Goal: Task Accomplishment & Management: Manage account settings

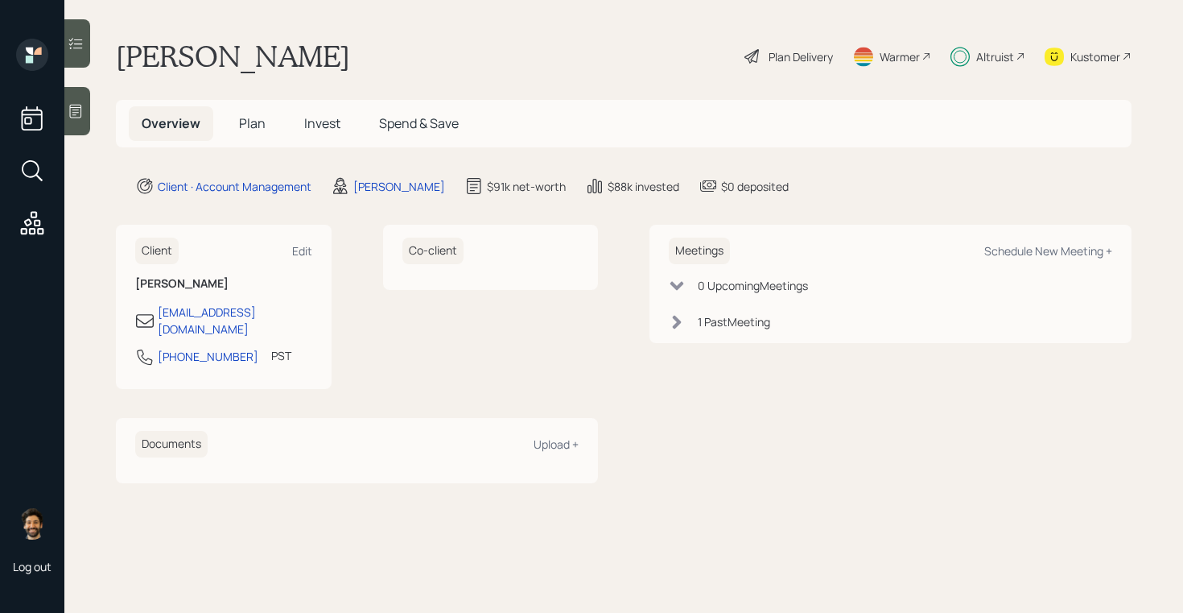
click at [328, 122] on span "Invest" at bounding box center [322, 123] width 36 height 18
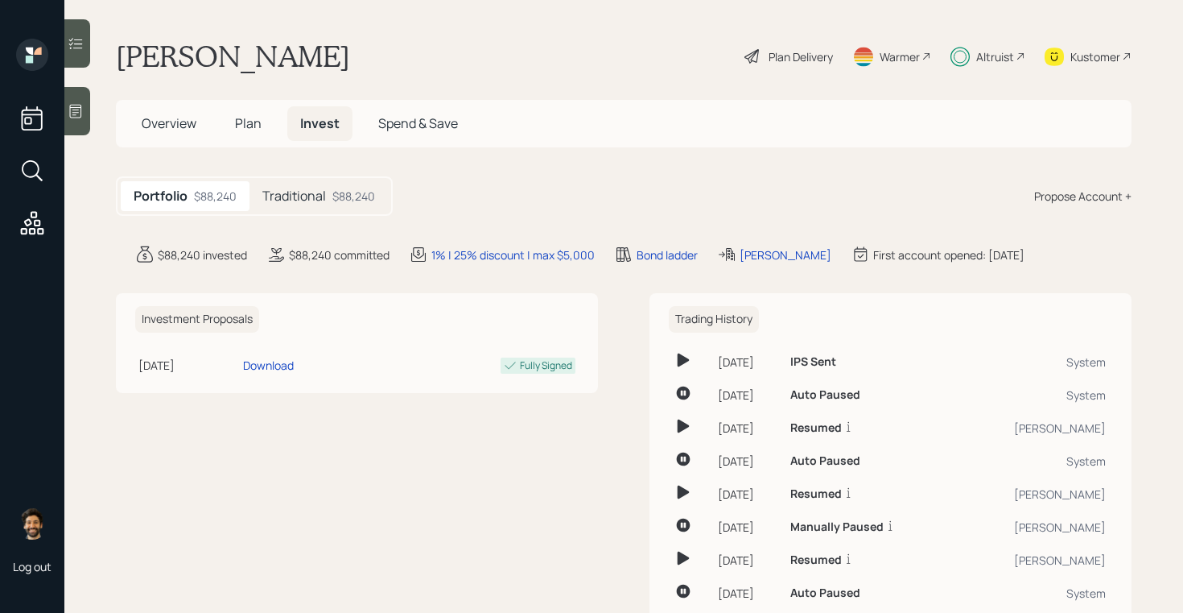
click at [328, 196] on div "Traditional $88,240" at bounding box center [319, 196] width 138 height 30
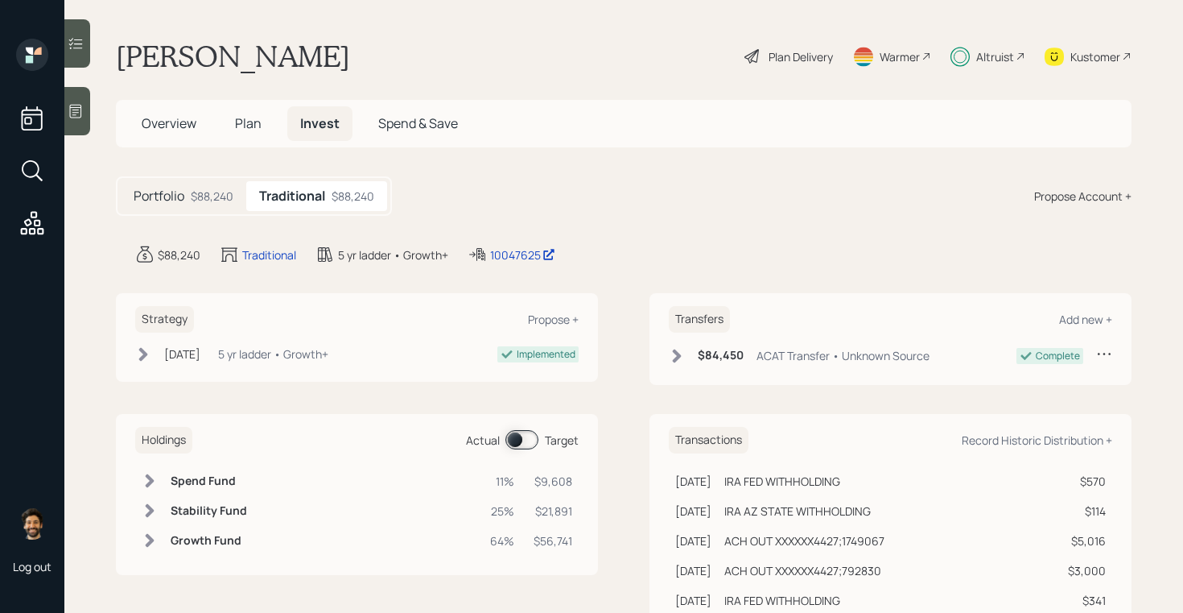
click at [992, 57] on div "Altruist" at bounding box center [995, 56] width 38 height 17
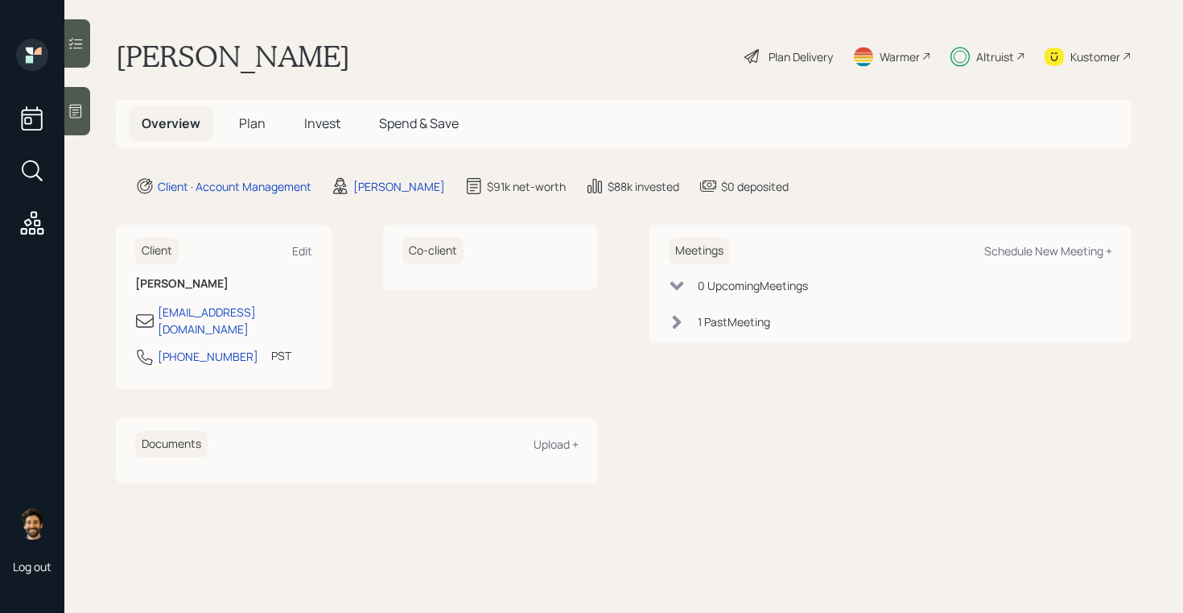
click at [1004, 56] on div "Altruist" at bounding box center [995, 56] width 38 height 17
